Goal: Find contact information: Obtain details needed to contact an individual or organization

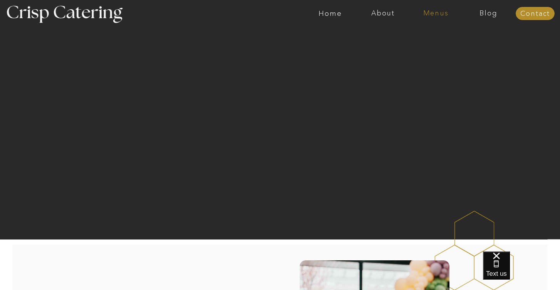
click at [428, 13] on nav "Menus" at bounding box center [435, 14] width 53 height 8
click at [429, 46] on nav "Winter (Sep-Feb)" at bounding box center [434, 45] width 63 height 7
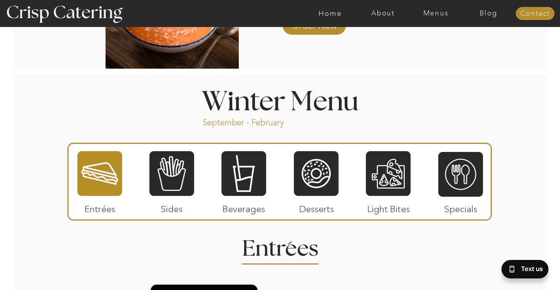
scroll to position [785, 0]
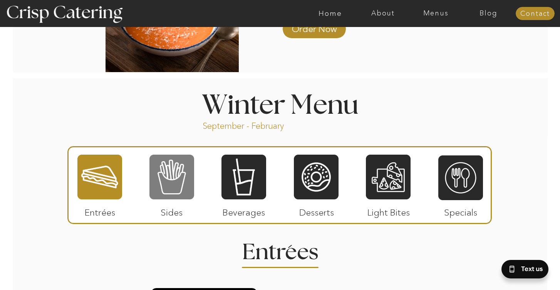
click at [177, 187] on div at bounding box center [171, 177] width 45 height 46
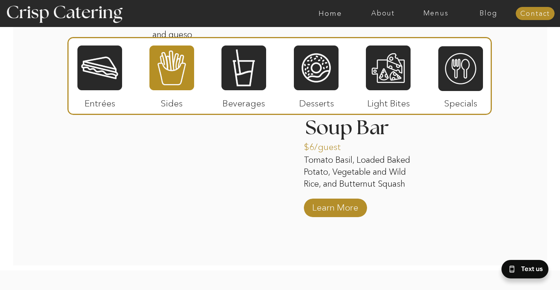
scroll to position [1422, 0]
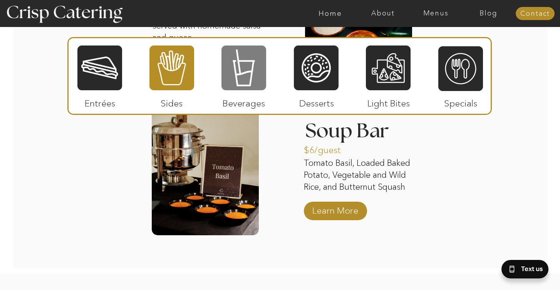
click at [261, 71] on div at bounding box center [243, 68] width 45 height 46
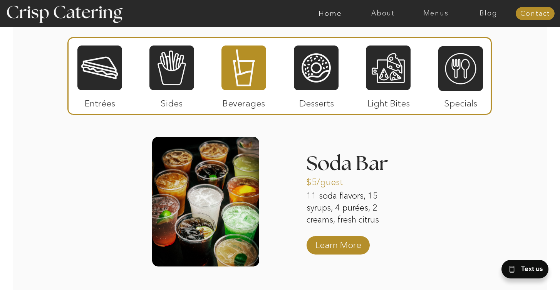
scroll to position [872, 0]
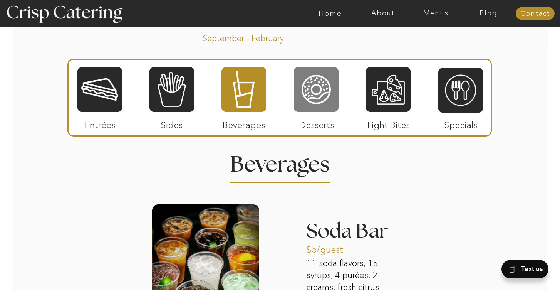
click at [322, 96] on div at bounding box center [316, 89] width 45 height 46
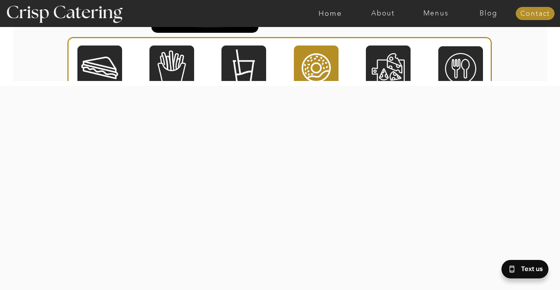
scroll to position [1408, 0]
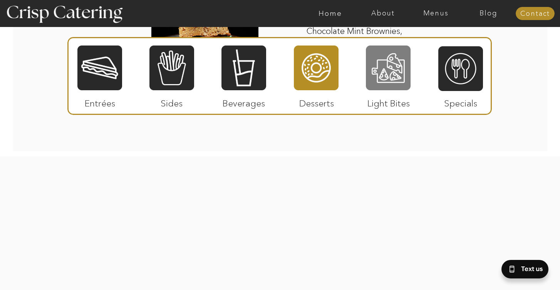
click at [404, 74] on div at bounding box center [388, 68] width 45 height 46
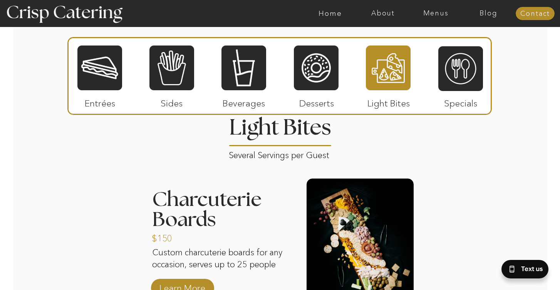
scroll to position [934, 0]
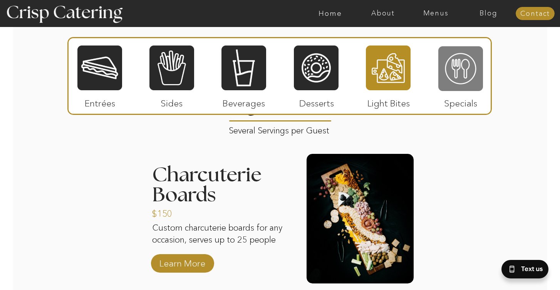
click at [458, 56] on div at bounding box center [460, 68] width 45 height 46
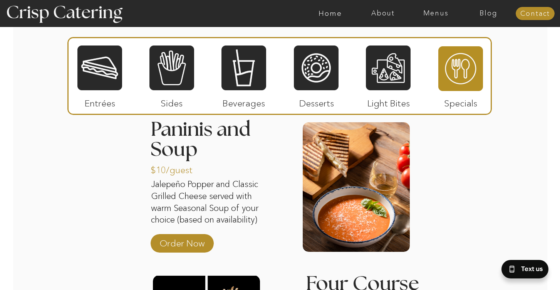
scroll to position [958, 0]
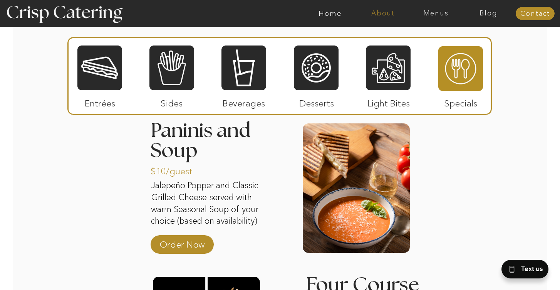
click at [383, 13] on nav "About" at bounding box center [383, 14] width 53 height 8
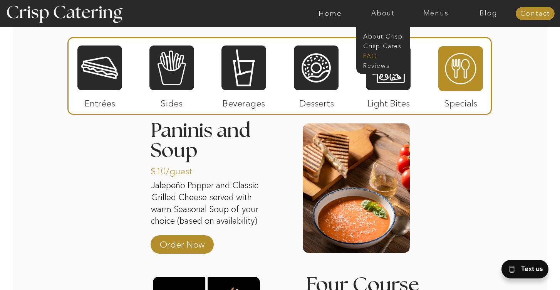
click at [370, 57] on nav "faq" at bounding box center [382, 55] width 38 height 7
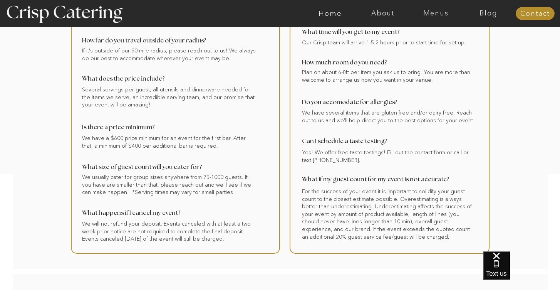
scroll to position [140, 0]
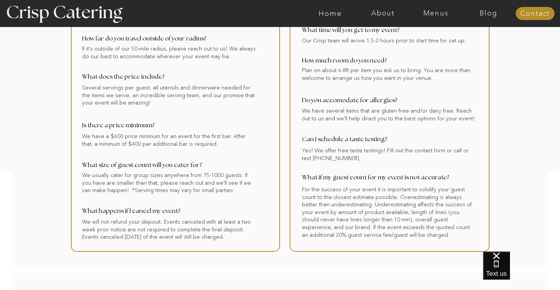
click at [313, 160] on div at bounding box center [390, 93] width 200 height 315
drag, startPoint x: 301, startPoint y: 157, endPoint x: 338, endPoint y: 155, distance: 36.6
click at [338, 155] on div at bounding box center [390, 93] width 200 height 315
drag, startPoint x: 343, startPoint y: 157, endPoint x: 308, endPoint y: 155, distance: 35.9
click at [308, 155] on div at bounding box center [390, 93] width 200 height 315
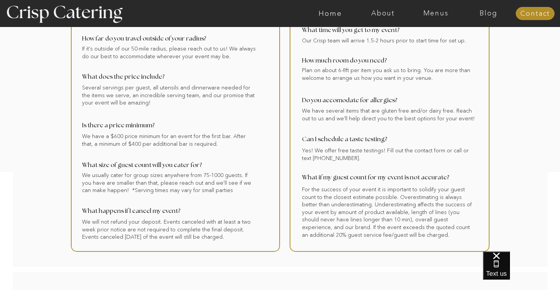
drag, startPoint x: 301, startPoint y: 157, endPoint x: 321, endPoint y: 156, distance: 20.1
click at [322, 157] on div at bounding box center [390, 93] width 200 height 315
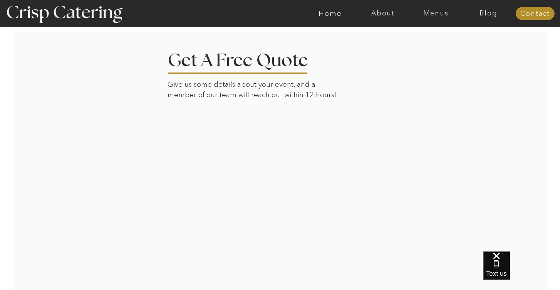
scroll to position [379, 0]
click at [536, 14] on nav "Contact" at bounding box center [535, 14] width 39 height 8
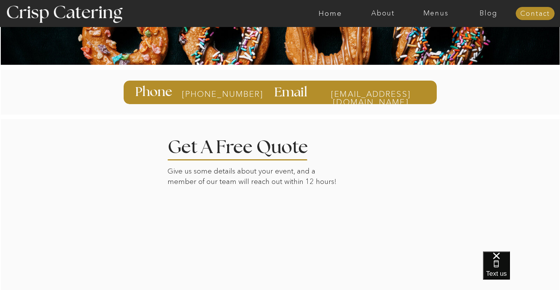
scroll to position [61, 0]
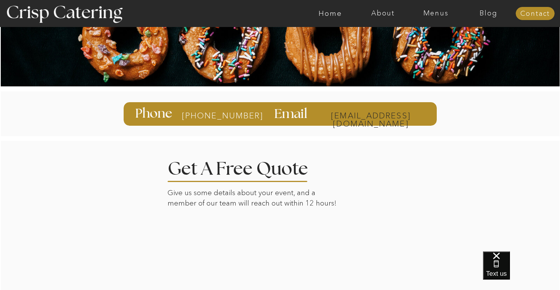
click at [321, 114] on p "info@catercrisp.com" at bounding box center [371, 114] width 110 height 7
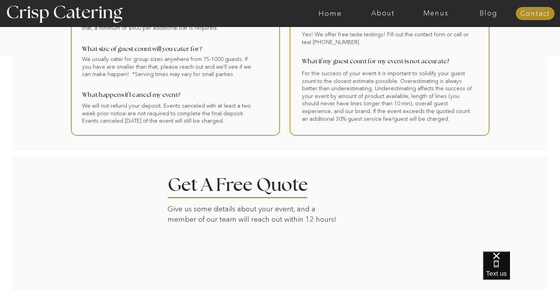
scroll to position [183, 0]
